Goal: Find specific page/section

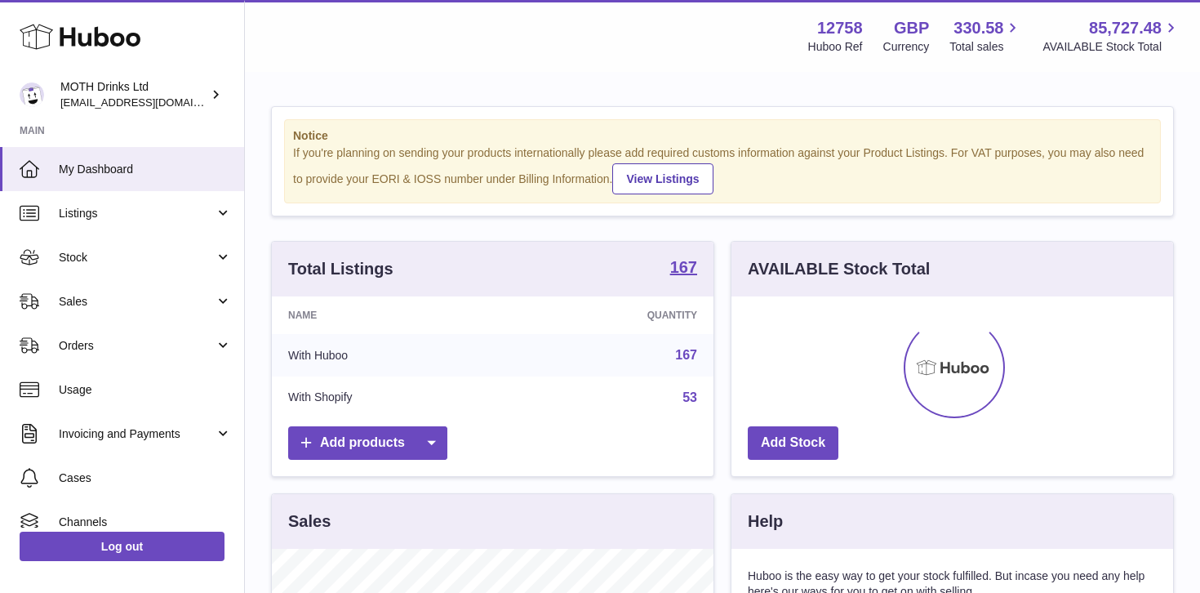
scroll to position [255, 442]
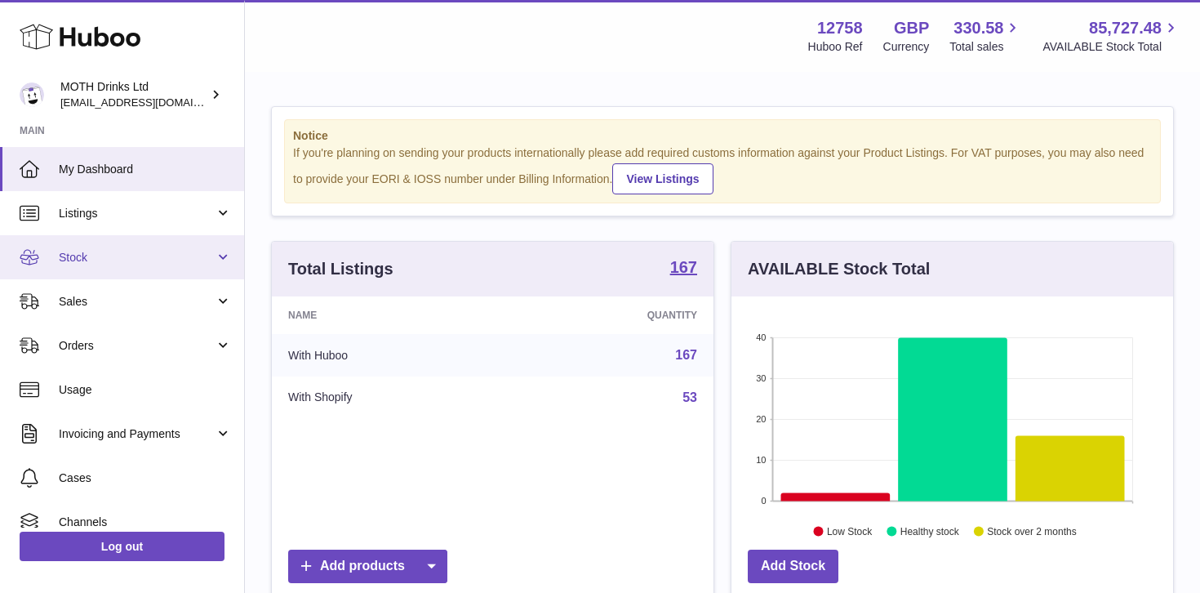
click at [151, 242] on link "Stock" at bounding box center [122, 257] width 244 height 44
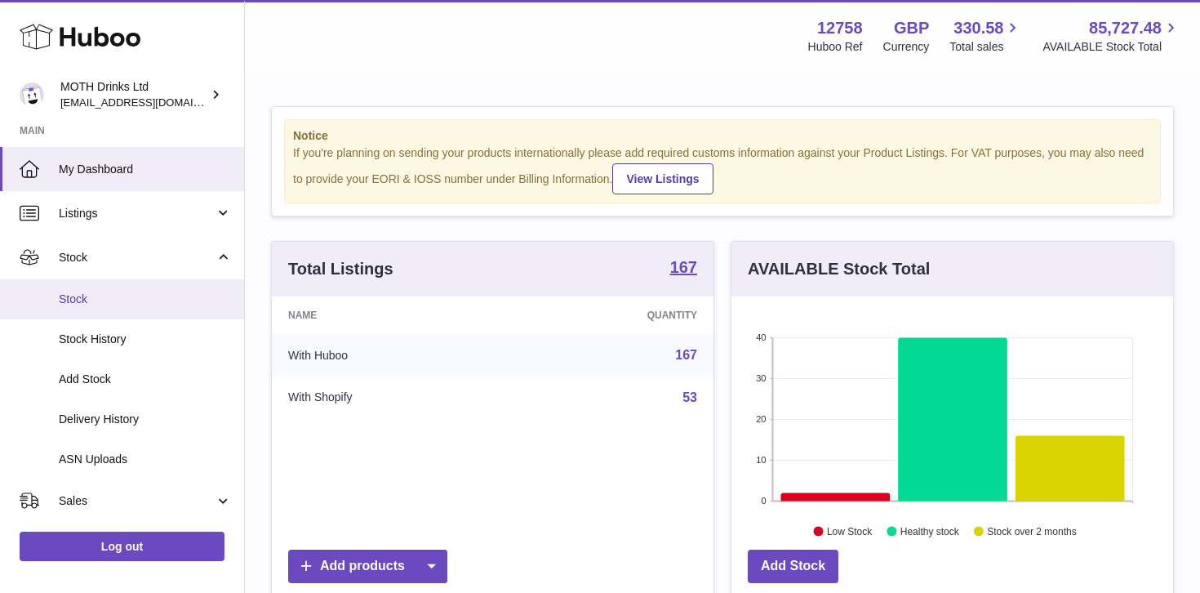
click at [125, 298] on span "Stock" at bounding box center [145, 299] width 173 height 16
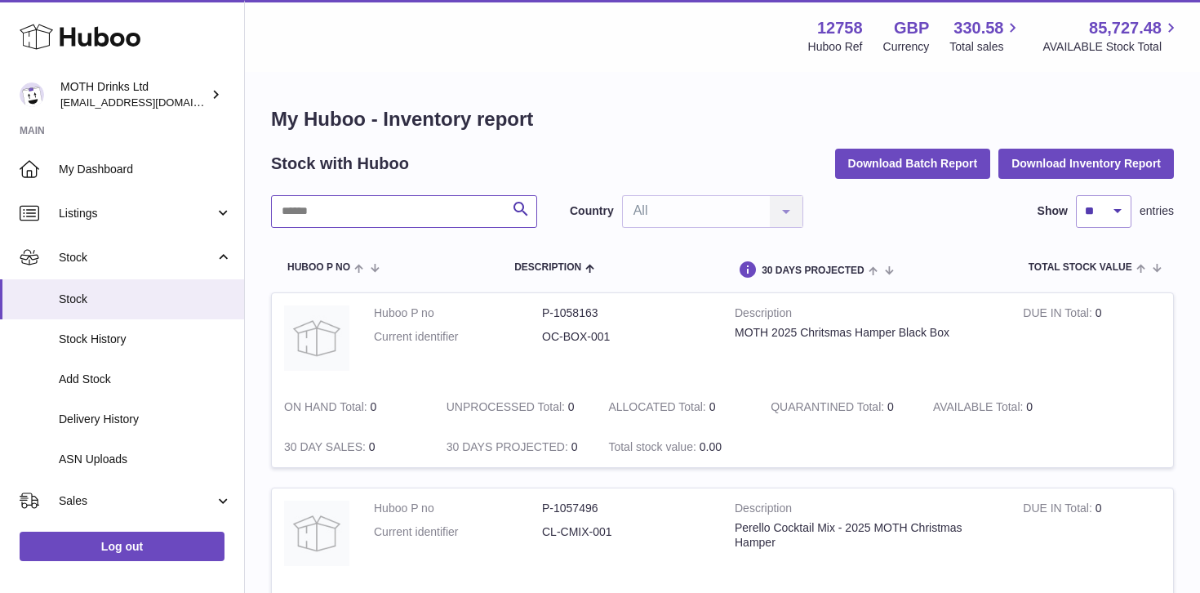
click at [352, 211] on input "text" at bounding box center [404, 211] width 266 height 33
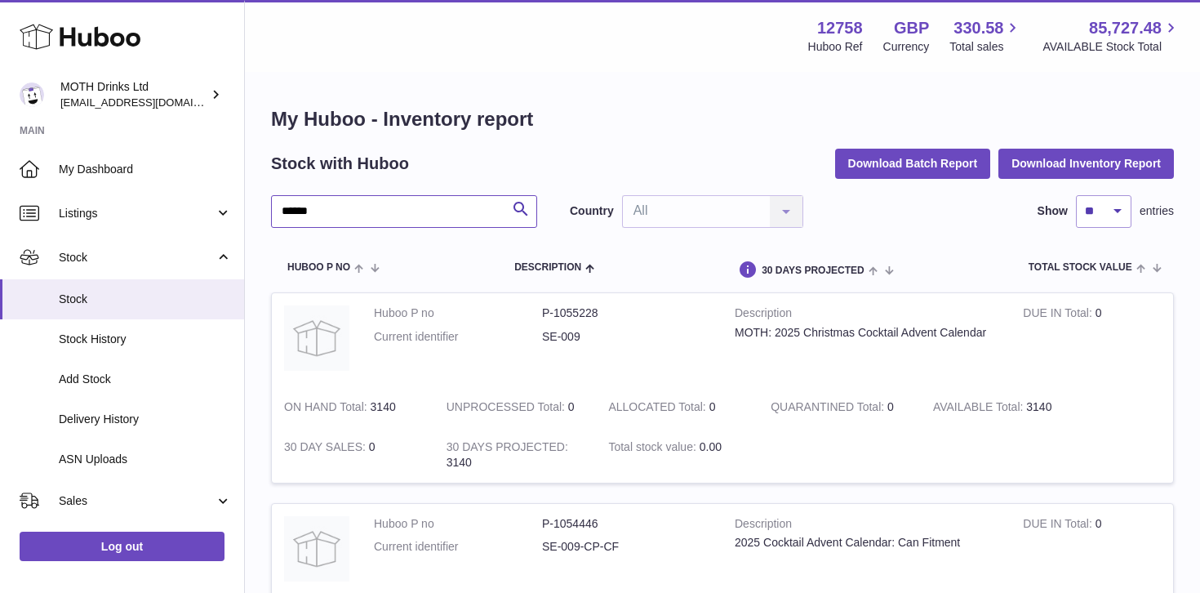
type input "******"
click at [429, 346] on dl "Huboo P no P-1055228 Current identifier SE-009" at bounding box center [542, 328] width 336 height 47
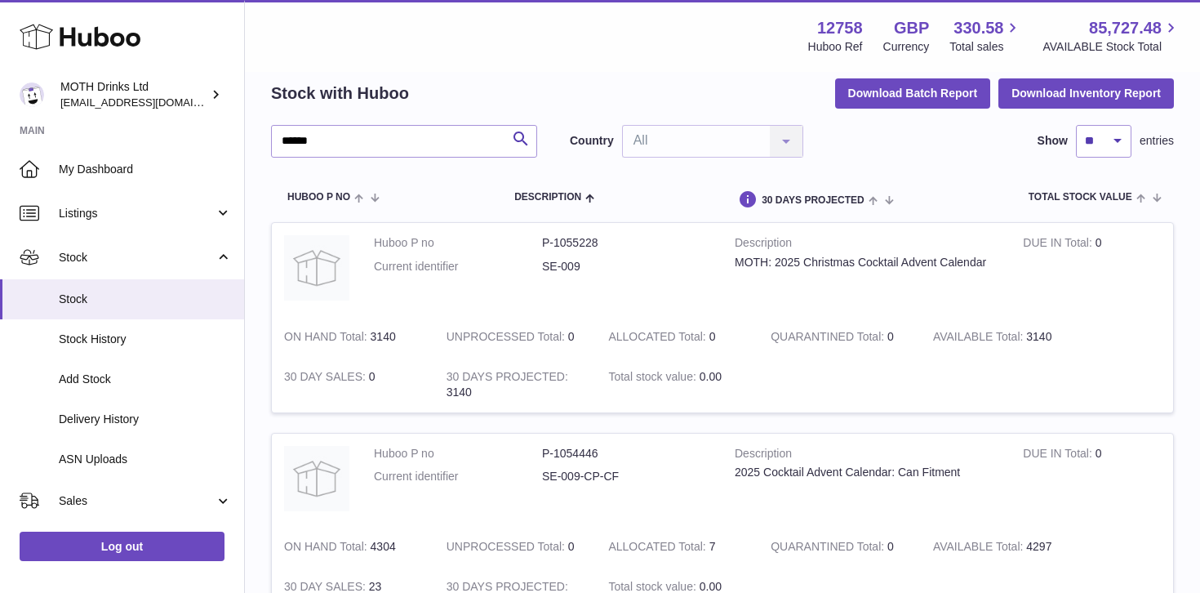
scroll to position [72, 0]
